Goal: Information Seeking & Learning: Compare options

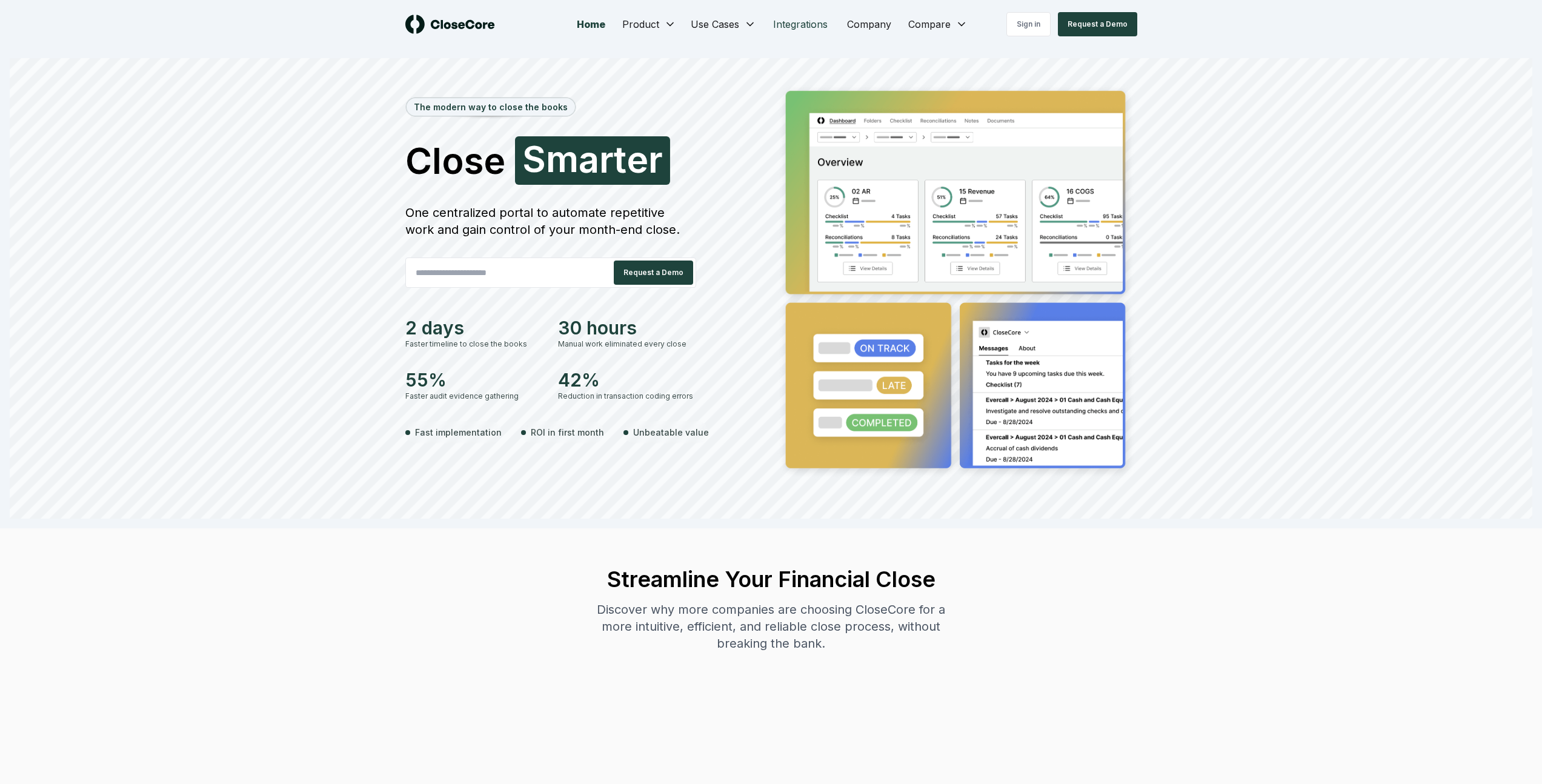
click at [817, 20] on link "Integrations" at bounding box center [800, 24] width 74 height 25
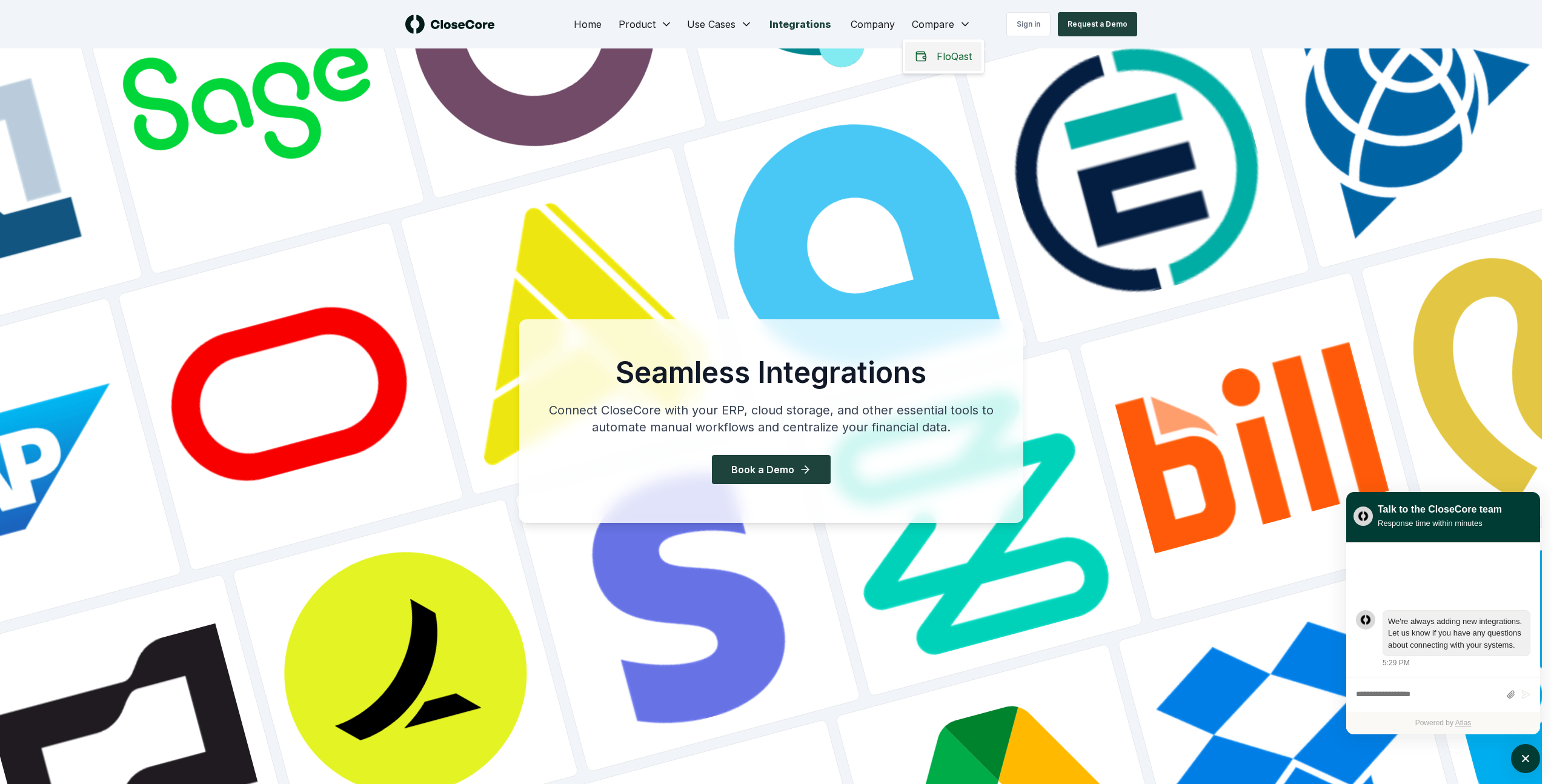
click at [943, 52] on span "FloQast" at bounding box center [954, 56] width 35 height 15
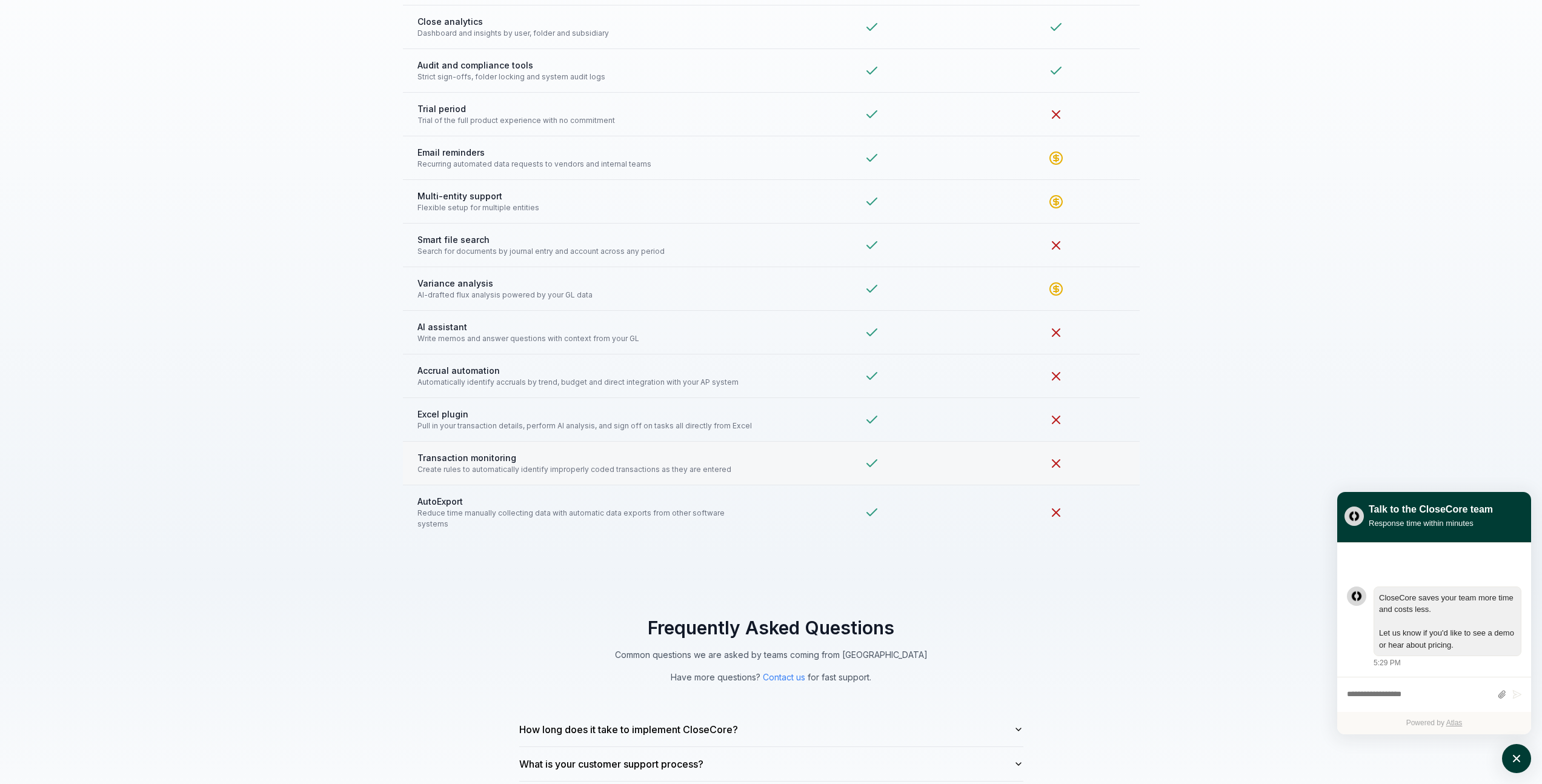
scroll to position [2932, 0]
